Goal: Check status: Check status

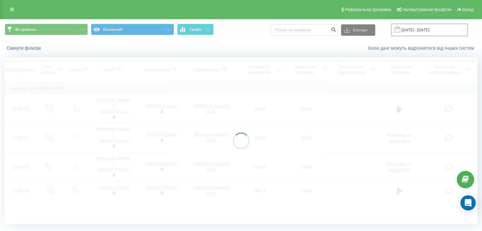
click at [421, 33] on input "[DATE] - [DATE]" at bounding box center [429, 30] width 77 height 12
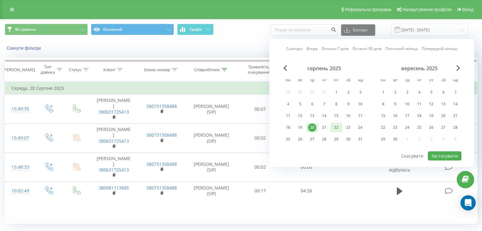
click at [338, 128] on div "22" at bounding box center [336, 127] width 8 height 8
click at [447, 152] on button "Застосувати" at bounding box center [444, 155] width 34 height 9
type input "22.08.2025 - 22.08.2025"
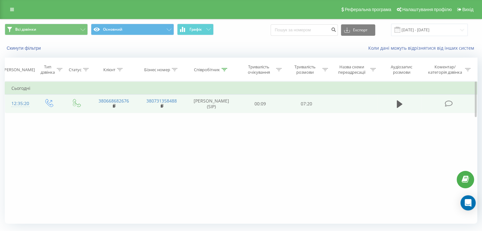
click at [425, 104] on td at bounding box center [448, 104] width 55 height 18
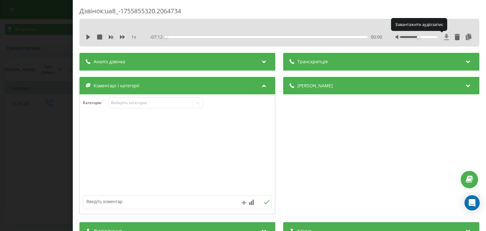
click at [445, 36] on icon at bounding box center [447, 37] width 5 height 6
